Goal: Task Accomplishment & Management: Use online tool/utility

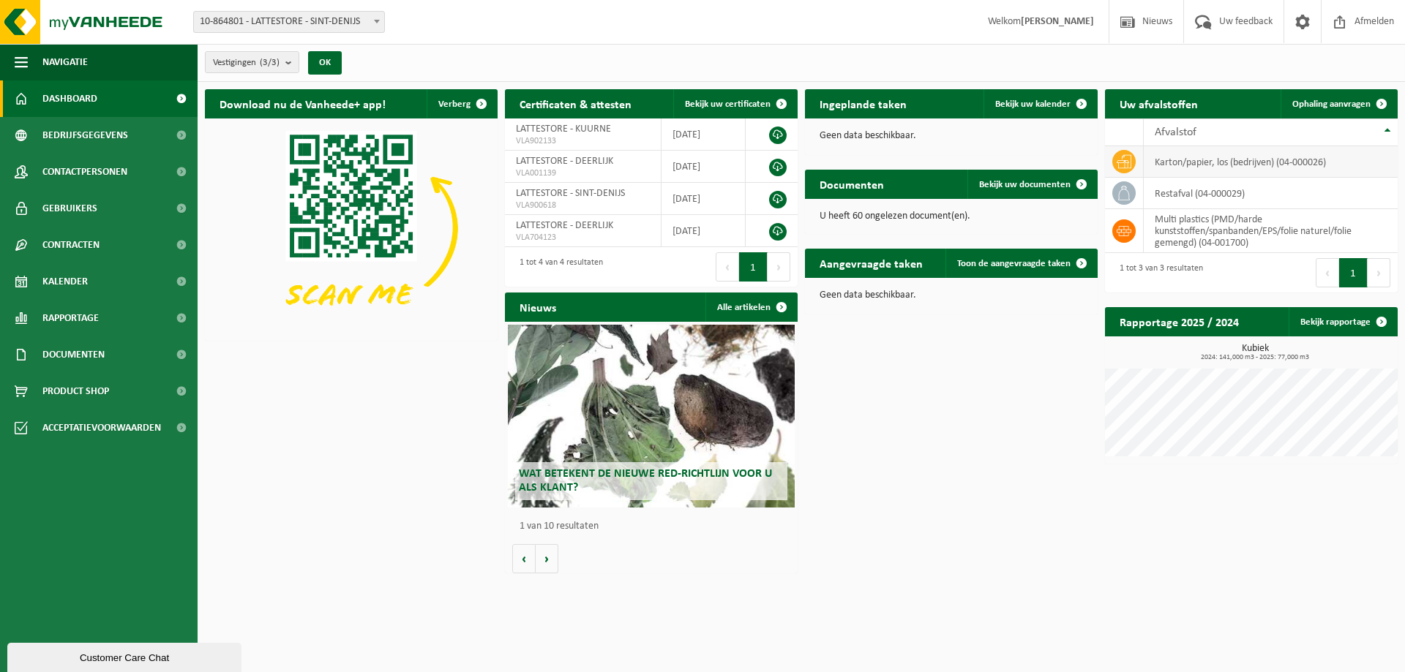
click at [1128, 168] on span at bounding box center [1123, 161] width 23 height 23
click at [1354, 110] on link "Ophaling aanvragen" at bounding box center [1338, 103] width 116 height 29
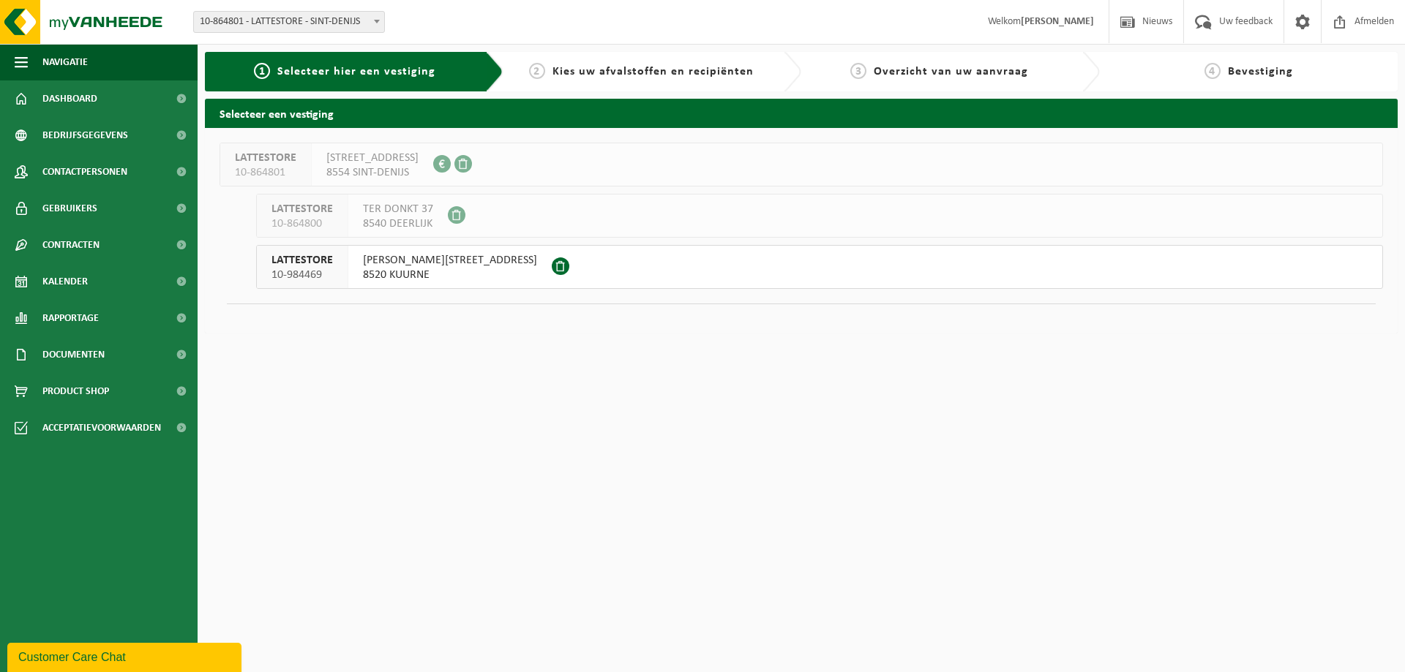
click at [345, 267] on div "LATTESTORE 10-984469" at bounding box center [302, 267] width 91 height 42
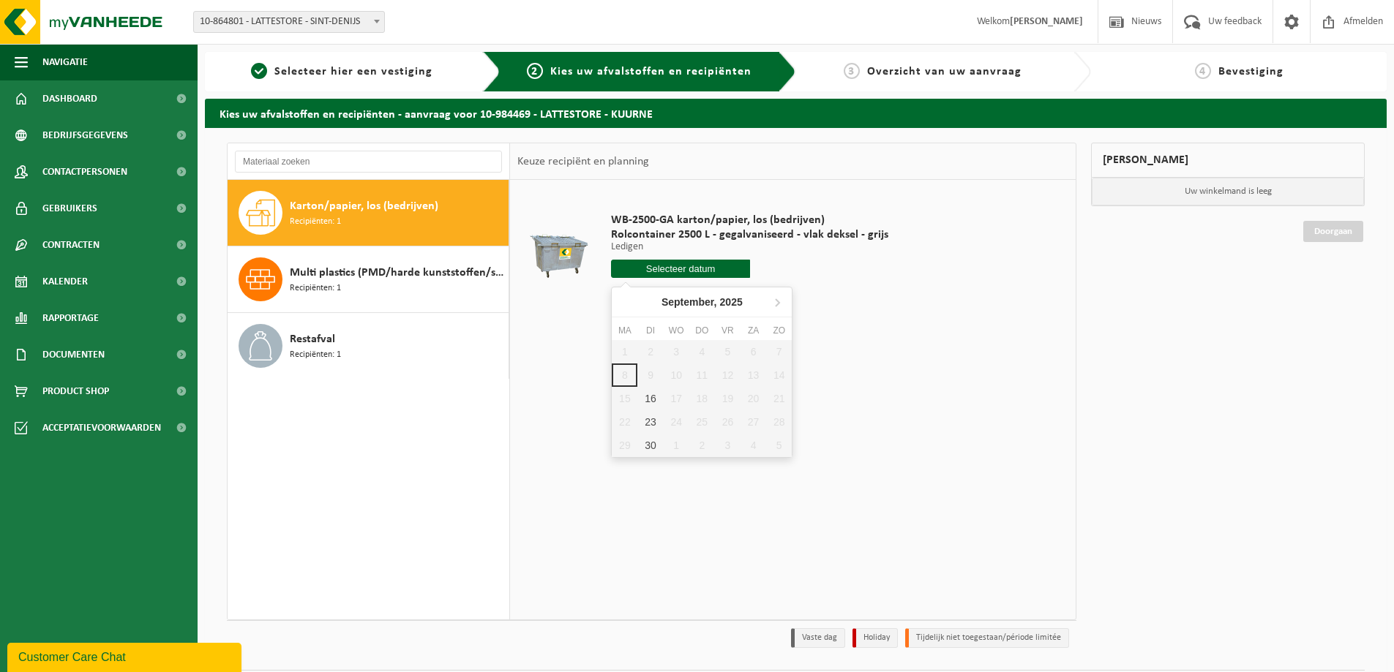
click at [668, 274] on input "text" at bounding box center [680, 269] width 139 height 18
drag, startPoint x: 718, startPoint y: 299, endPoint x: 883, endPoint y: 277, distance: 166.0
click at [883, 277] on div "WB-2500-GA karton/papier, los (bedrijven) Rolcontainer 2500 L - gegalvaniseerd …" at bounding box center [750, 249] width 292 height 102
click at [724, 276] on input "text" at bounding box center [680, 269] width 139 height 18
click at [392, 345] on div "Restafval Recipiënten: 1" at bounding box center [397, 346] width 215 height 44
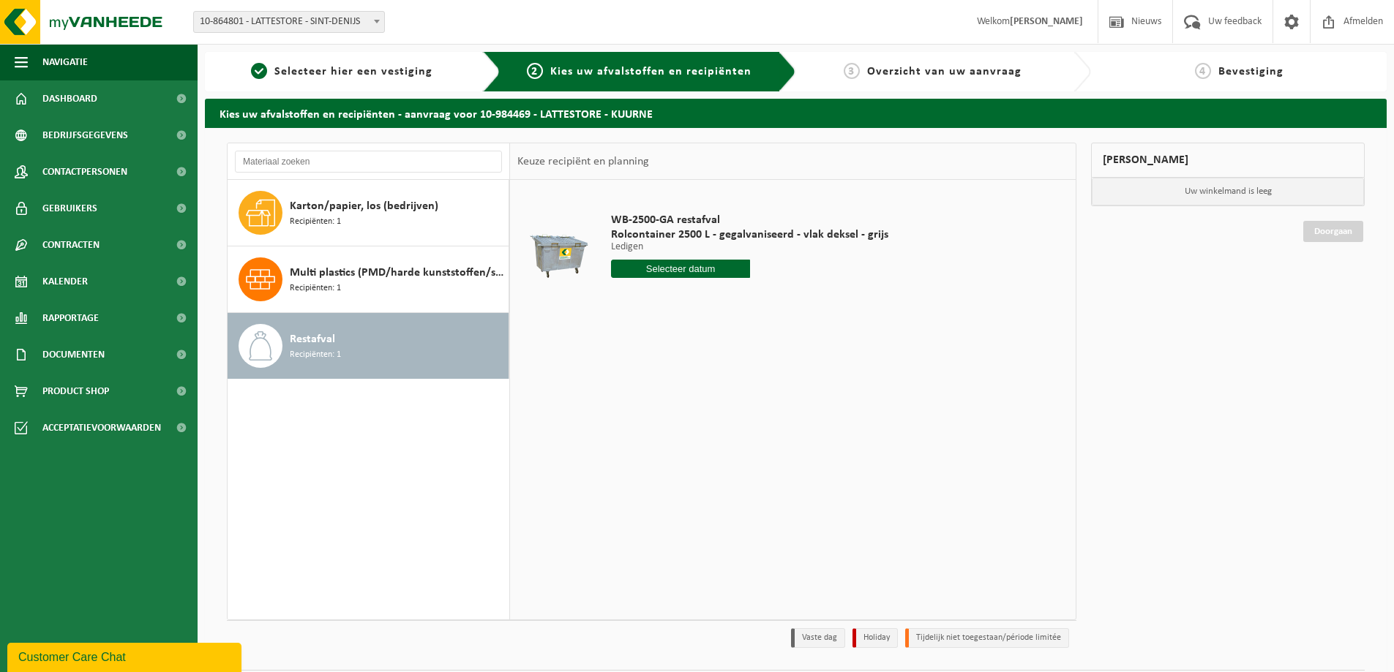
click at [637, 282] on div "WB-2500-GA restafval Rolcontainer 2500 L - gegalvaniseerd - vlak deksel - grijs…" at bounding box center [750, 249] width 292 height 102
click at [643, 274] on input "text" at bounding box center [680, 269] width 139 height 18
click at [706, 378] on div "11" at bounding box center [702, 375] width 26 height 23
type input "Van 2025-09-11"
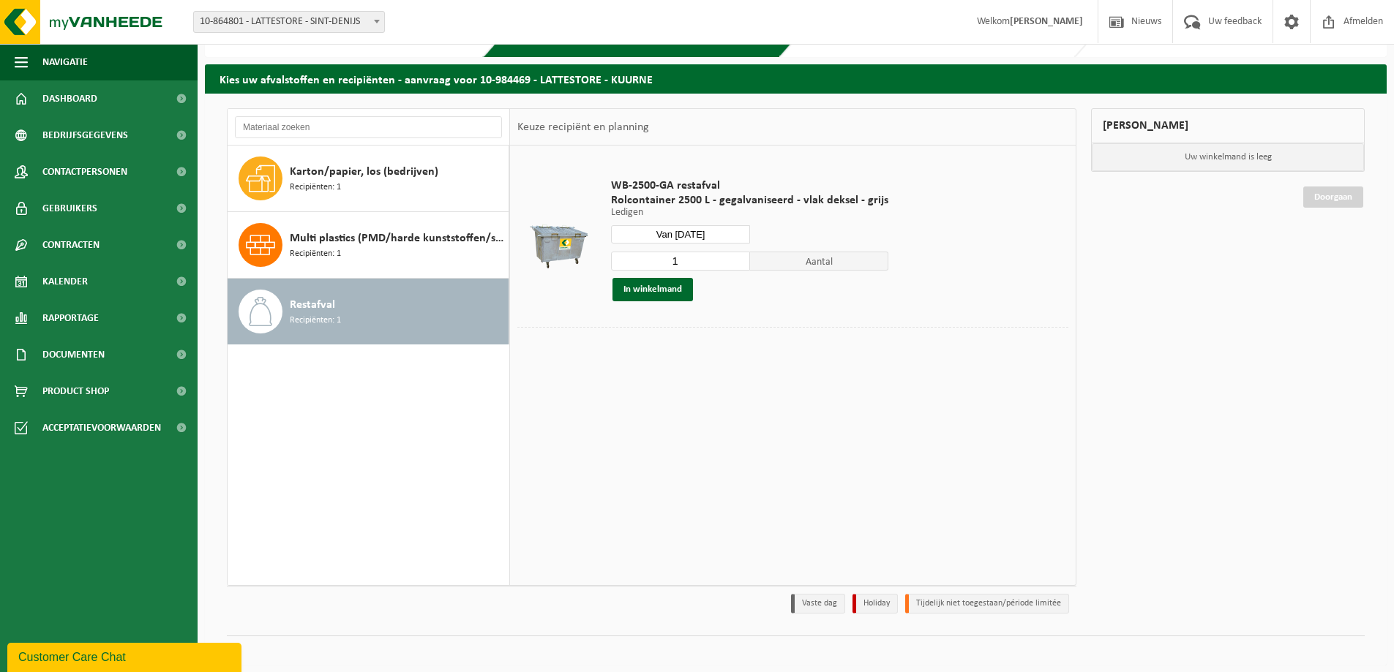
scroll to position [42, 0]
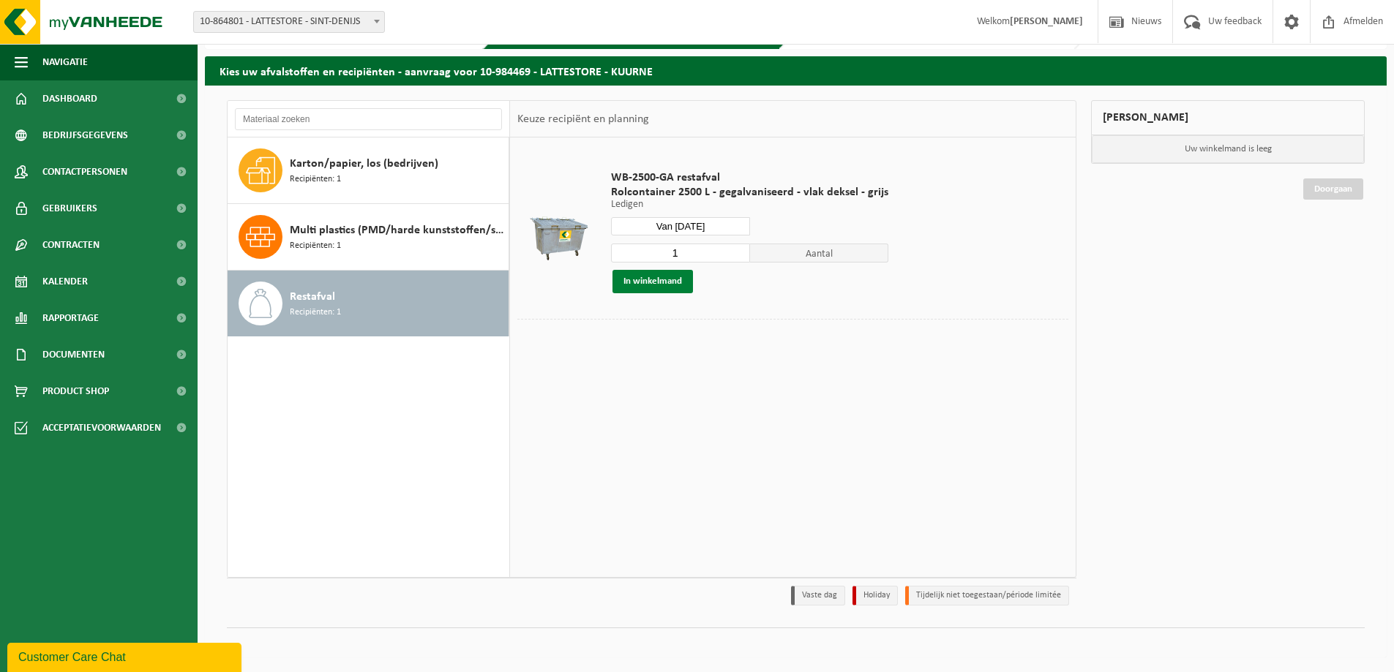
click at [672, 290] on button "In winkelmand" at bounding box center [652, 281] width 80 height 23
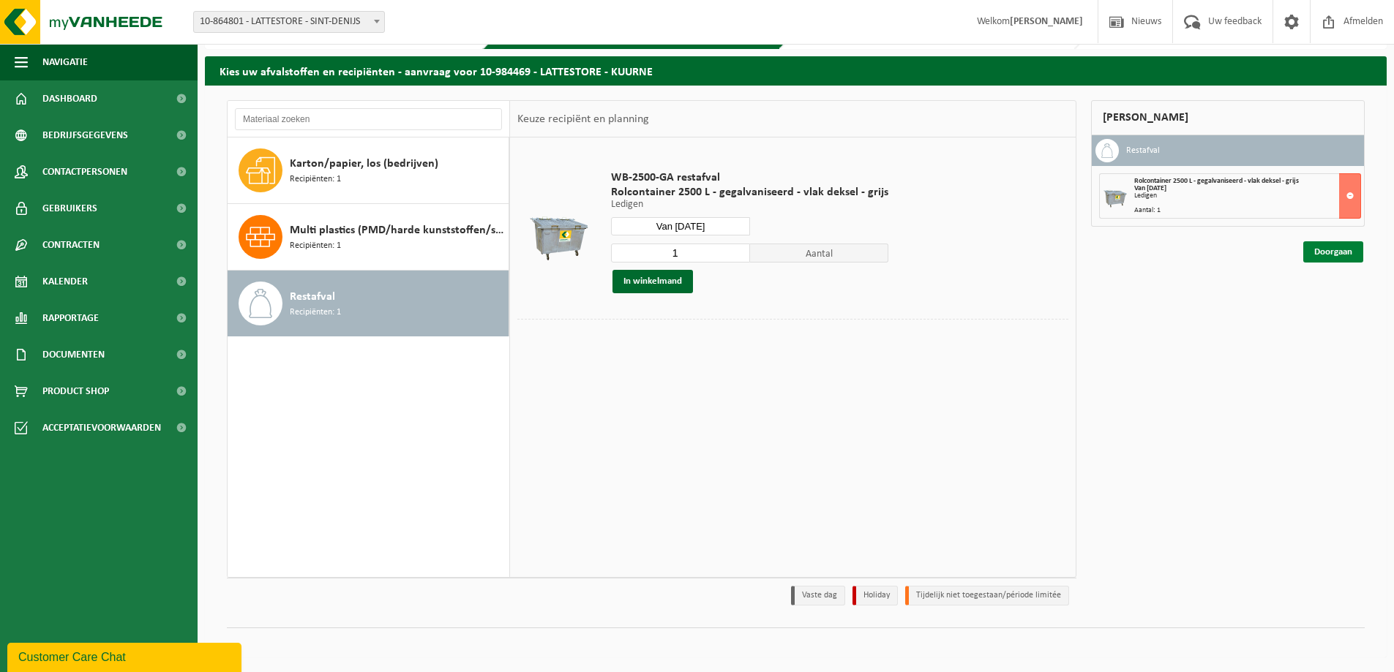
click at [1318, 242] on link "Doorgaan" at bounding box center [1333, 251] width 60 height 21
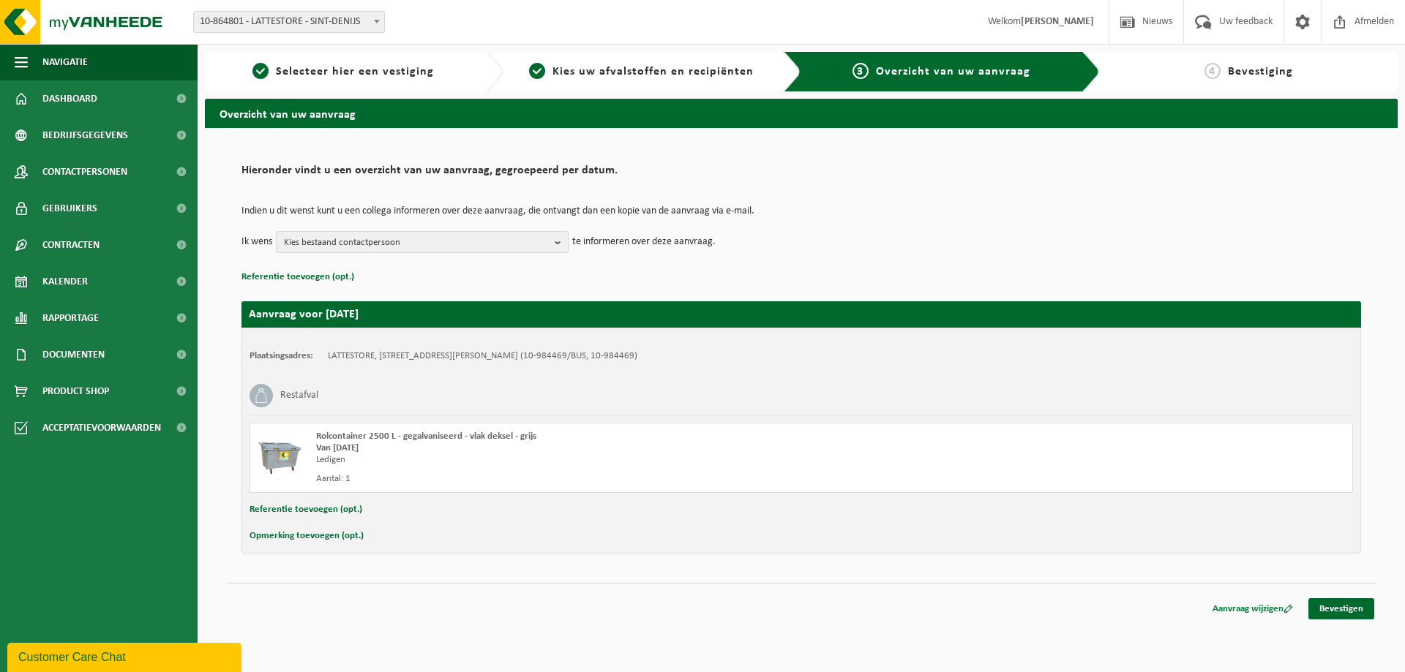
click at [1264, 607] on link "Aanvraag wijzigen" at bounding box center [1252, 608] width 102 height 21
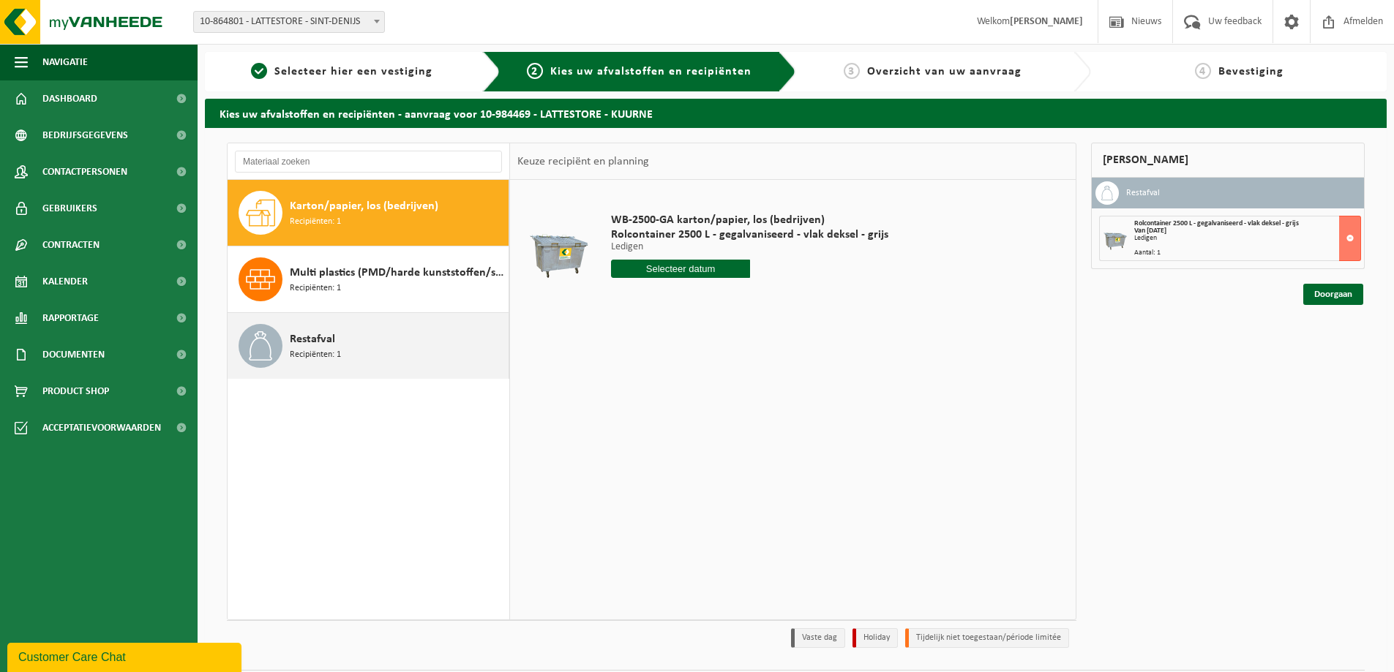
click at [356, 350] on div "Restafval Recipiënten: 1" at bounding box center [397, 346] width 215 height 44
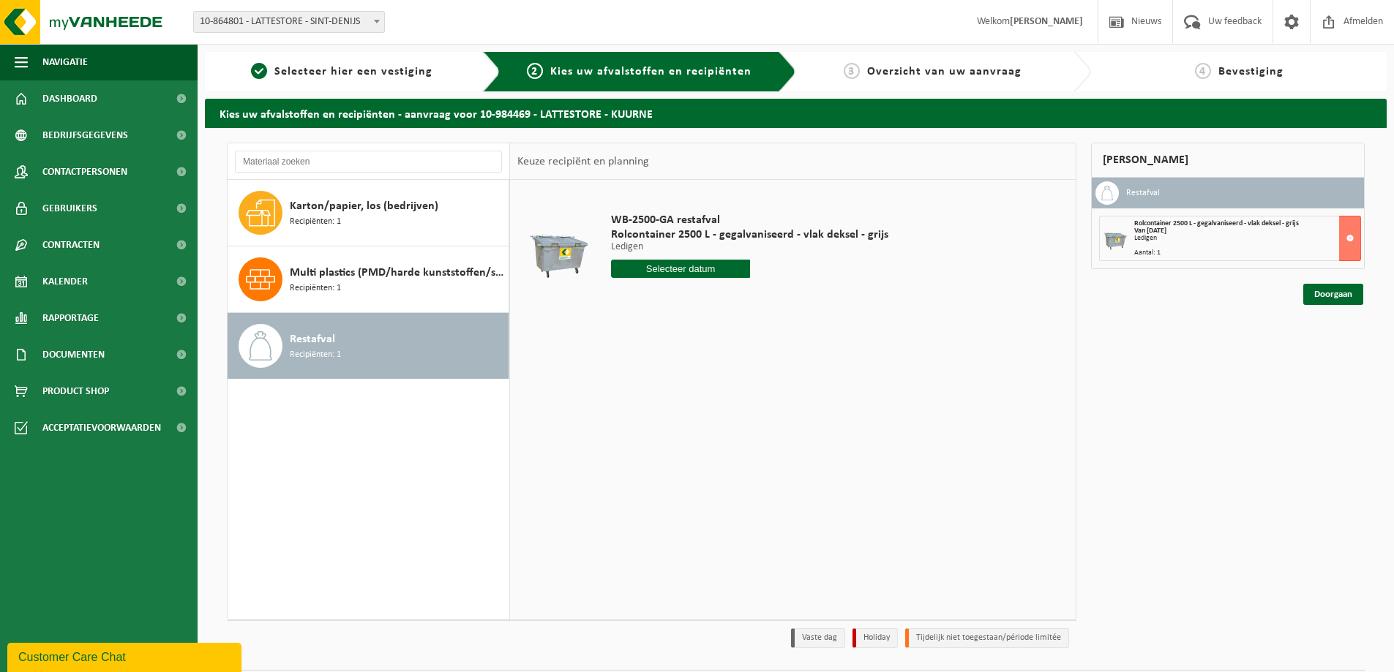
click at [695, 273] on input "text" at bounding box center [680, 269] width 139 height 18
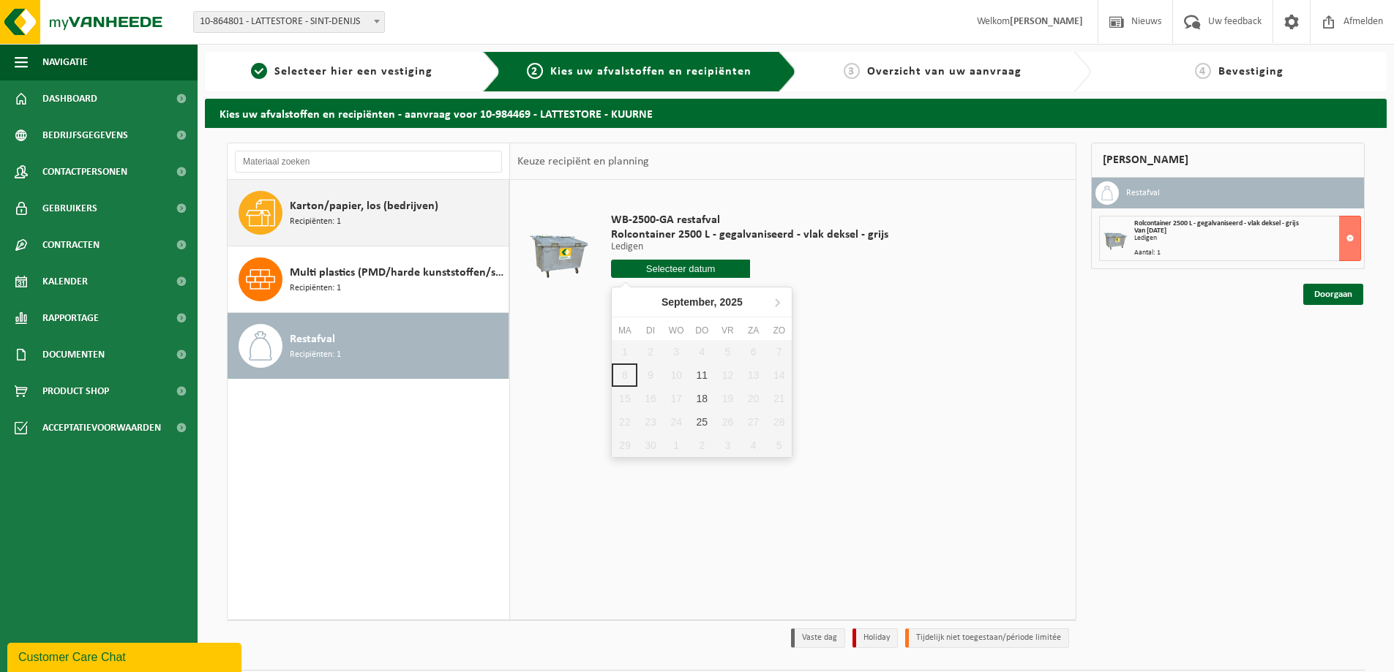
click at [349, 198] on span "Karton/papier, los (bedrijven)" at bounding box center [364, 207] width 149 height 18
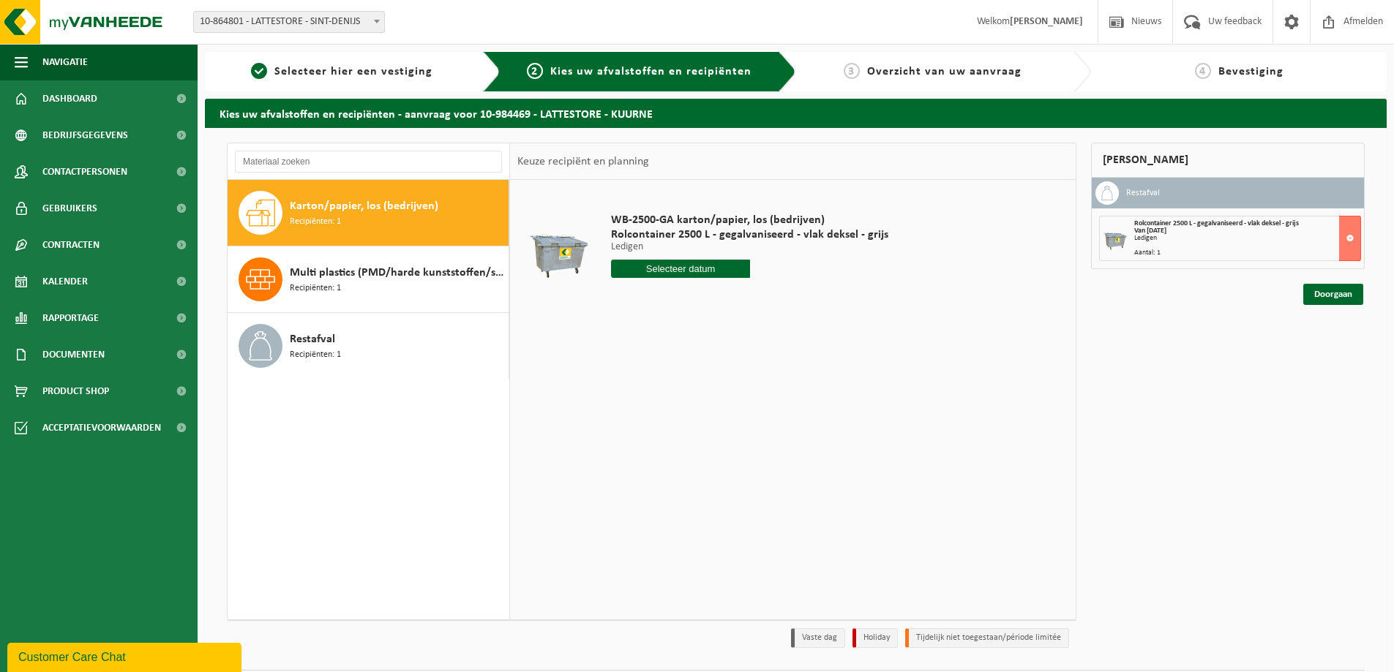
click at [673, 270] on input "text" at bounding box center [680, 269] width 139 height 18
click at [661, 408] on div "16" at bounding box center [650, 398] width 26 height 23
type input "Van 2025-09-16"
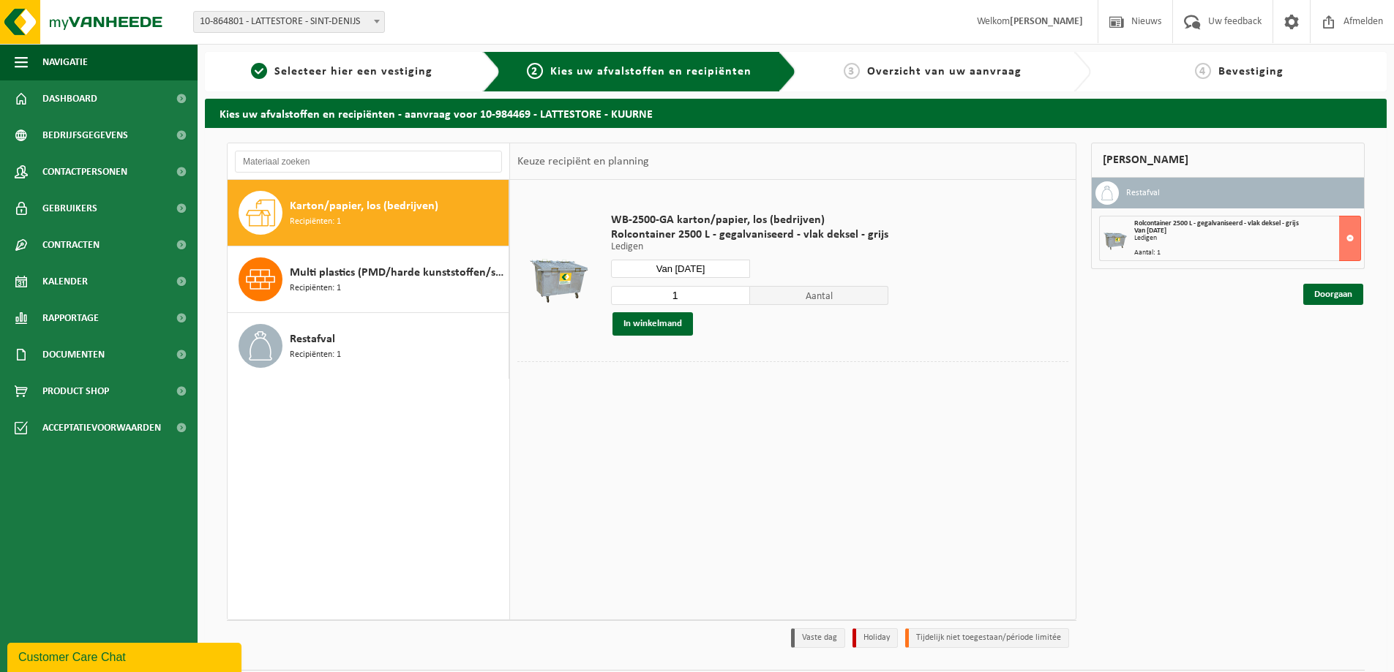
click at [669, 348] on div "WB-2500-GA karton/papier, los (bedrijven) Rolcontainer 2500 L - gegalvaniseerd …" at bounding box center [750, 274] width 292 height 152
click at [671, 334] on button "In winkelmand" at bounding box center [652, 323] width 80 height 23
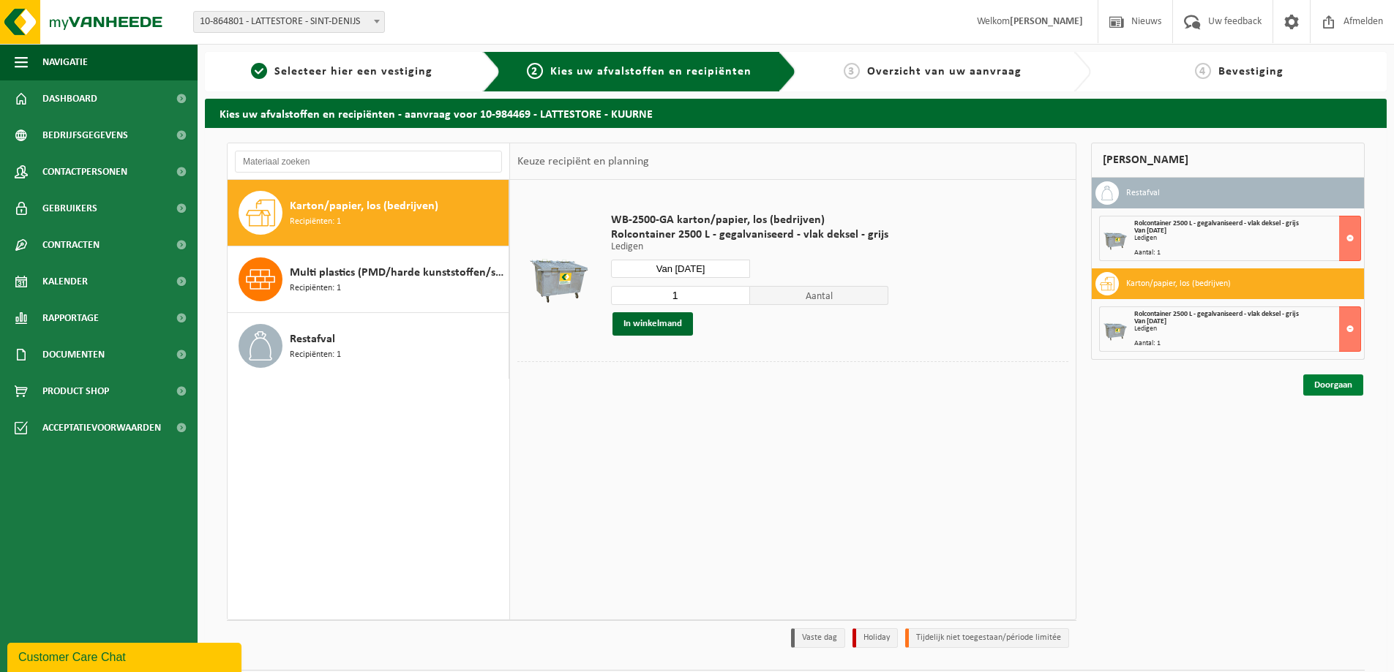
click at [1336, 389] on link "Doorgaan" at bounding box center [1333, 385] width 60 height 21
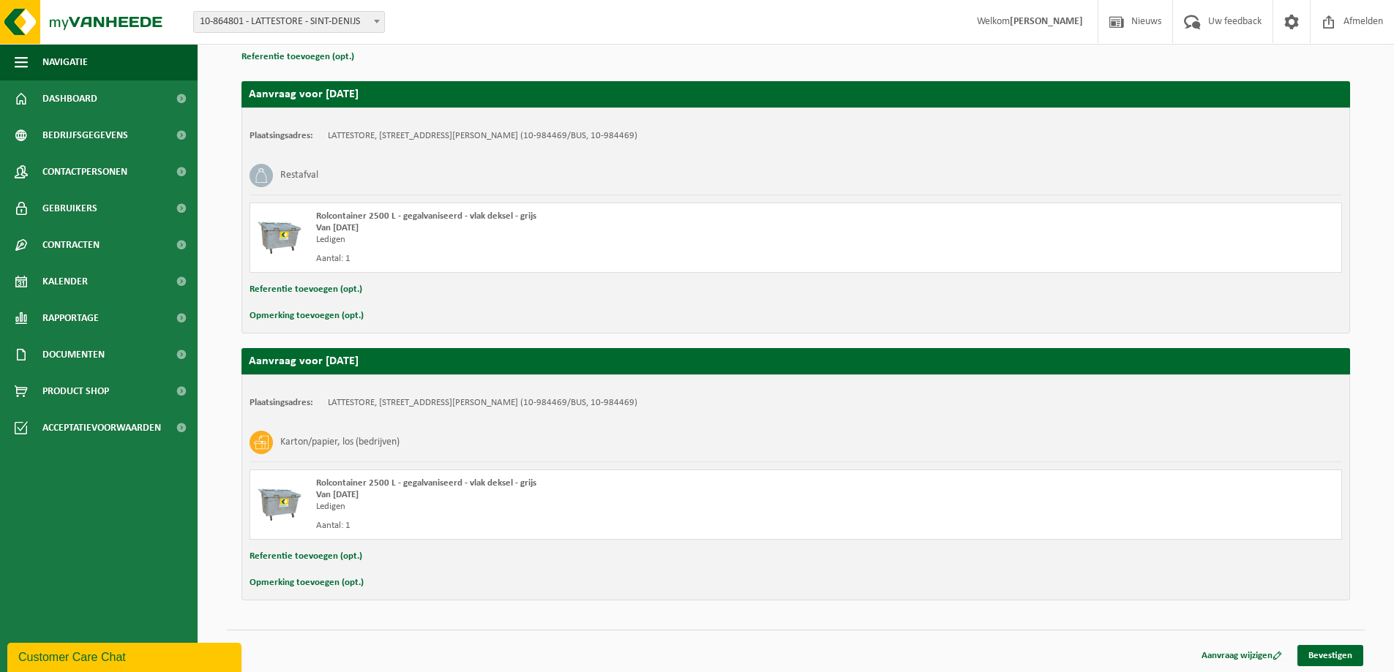
scroll to position [222, 0]
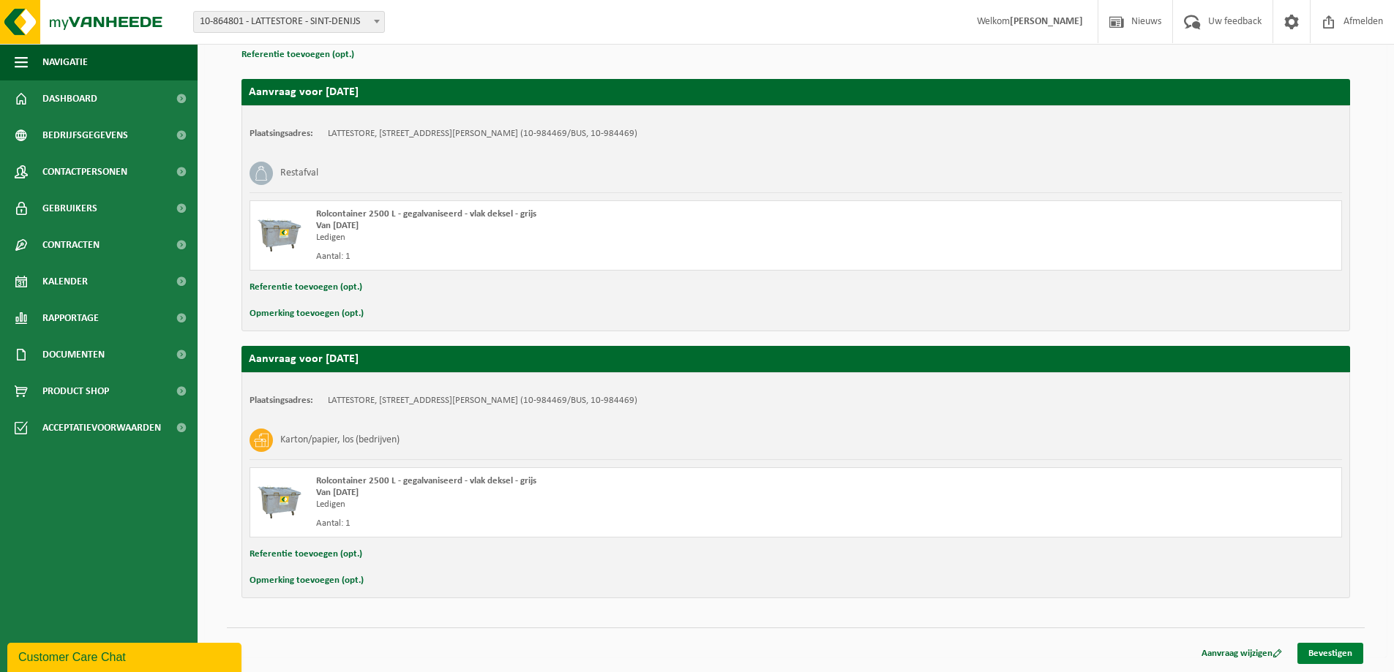
click at [1299, 644] on link "Bevestigen" at bounding box center [1330, 653] width 66 height 21
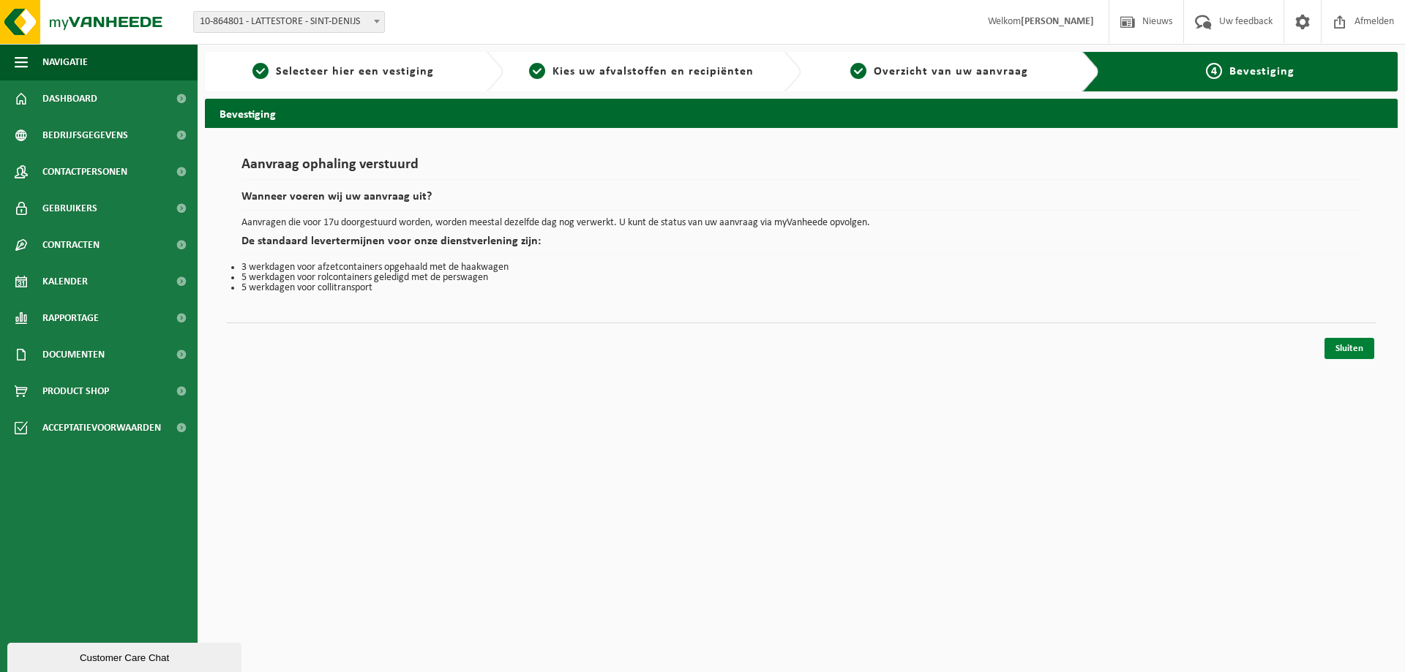
click at [1351, 350] on link "Sluiten" at bounding box center [1349, 348] width 50 height 21
